Goal: Task Accomplishment & Management: Manage account settings

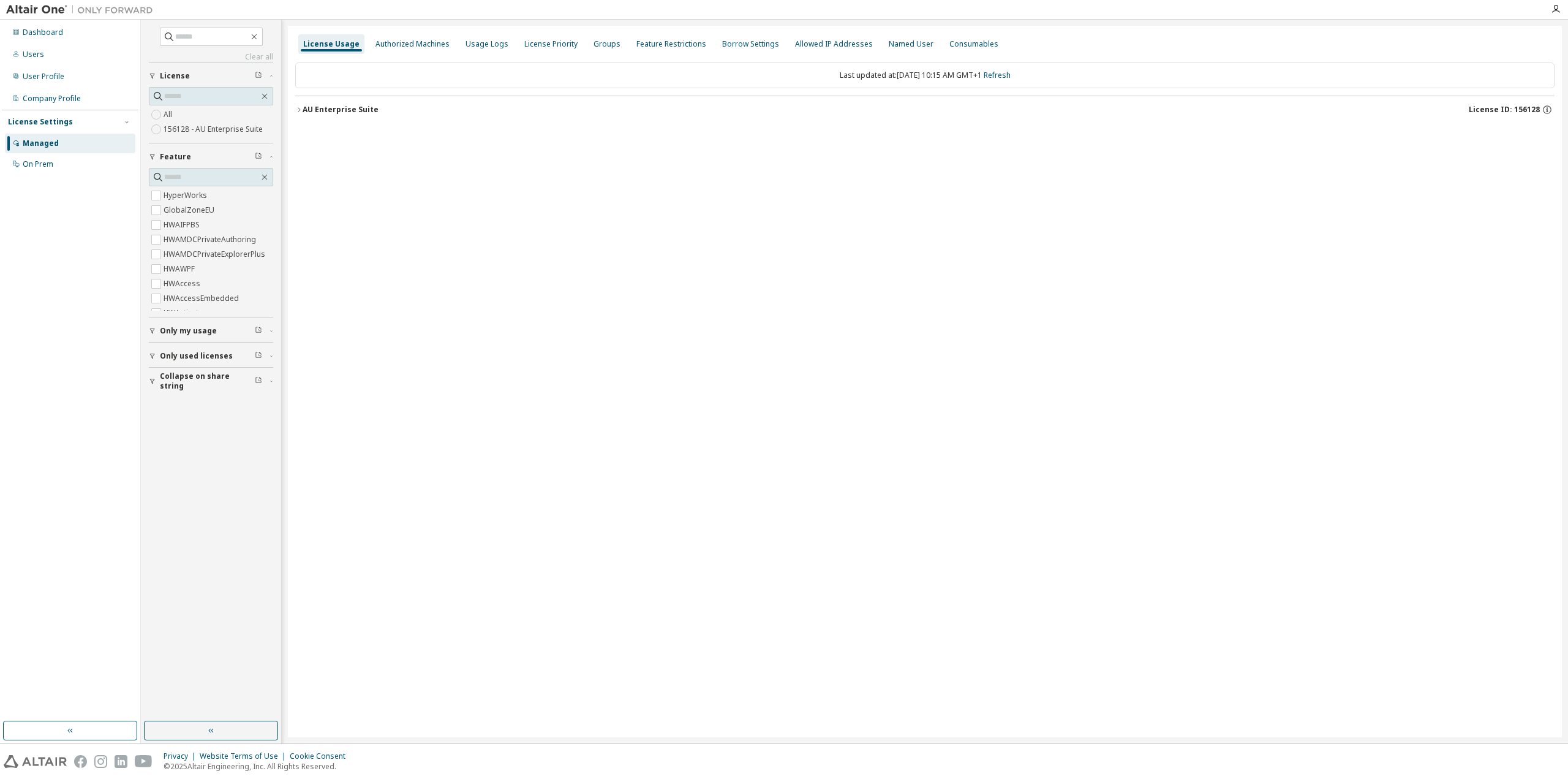
click at [302, 107] on button "AU Enterprise Suite License ID: 156128" at bounding box center [925, 110] width 1259 height 27
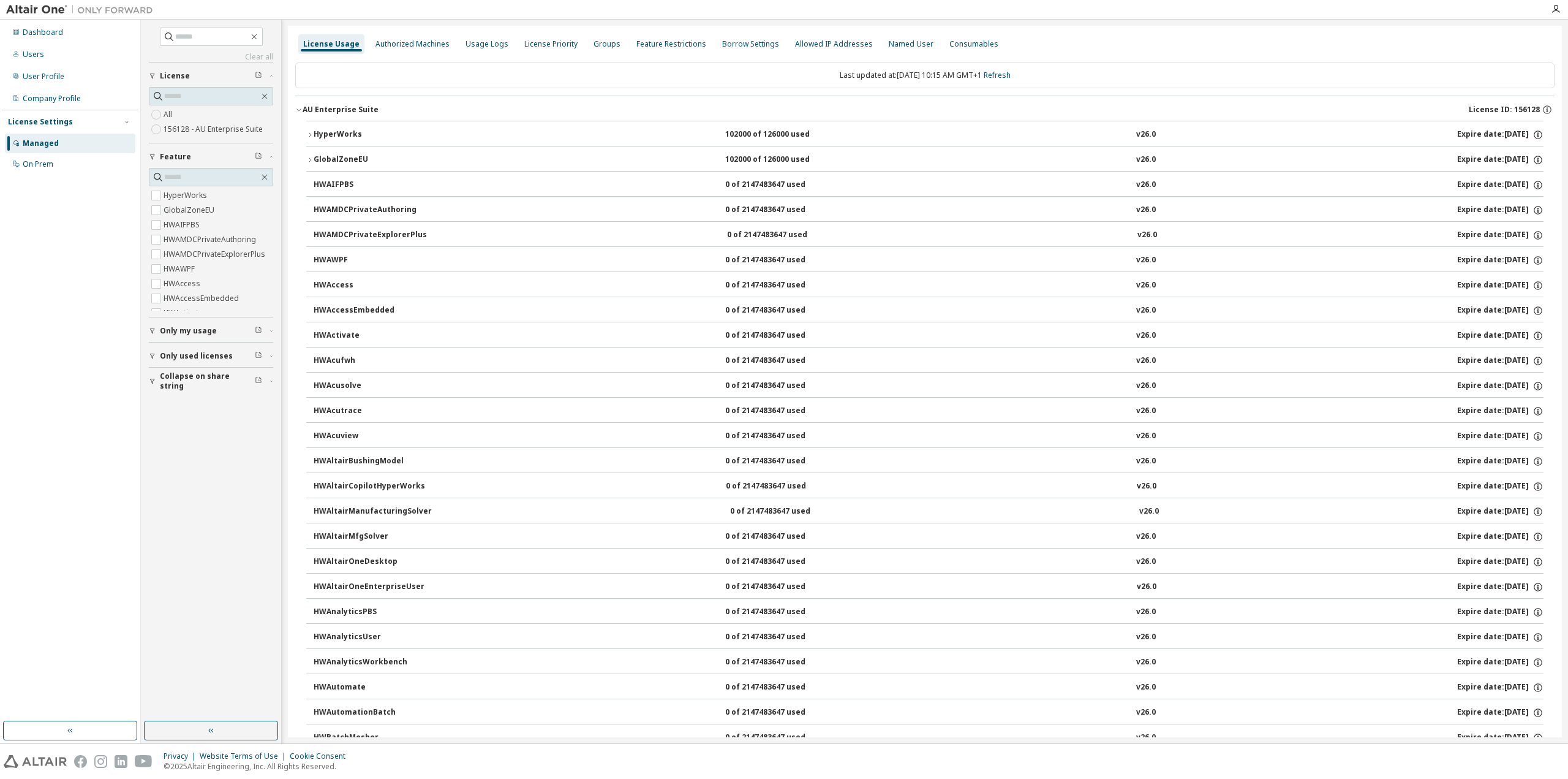
click at [310, 133] on icon "button" at bounding box center [310, 135] width 7 height 7
